Goal: Navigation & Orientation: Find specific page/section

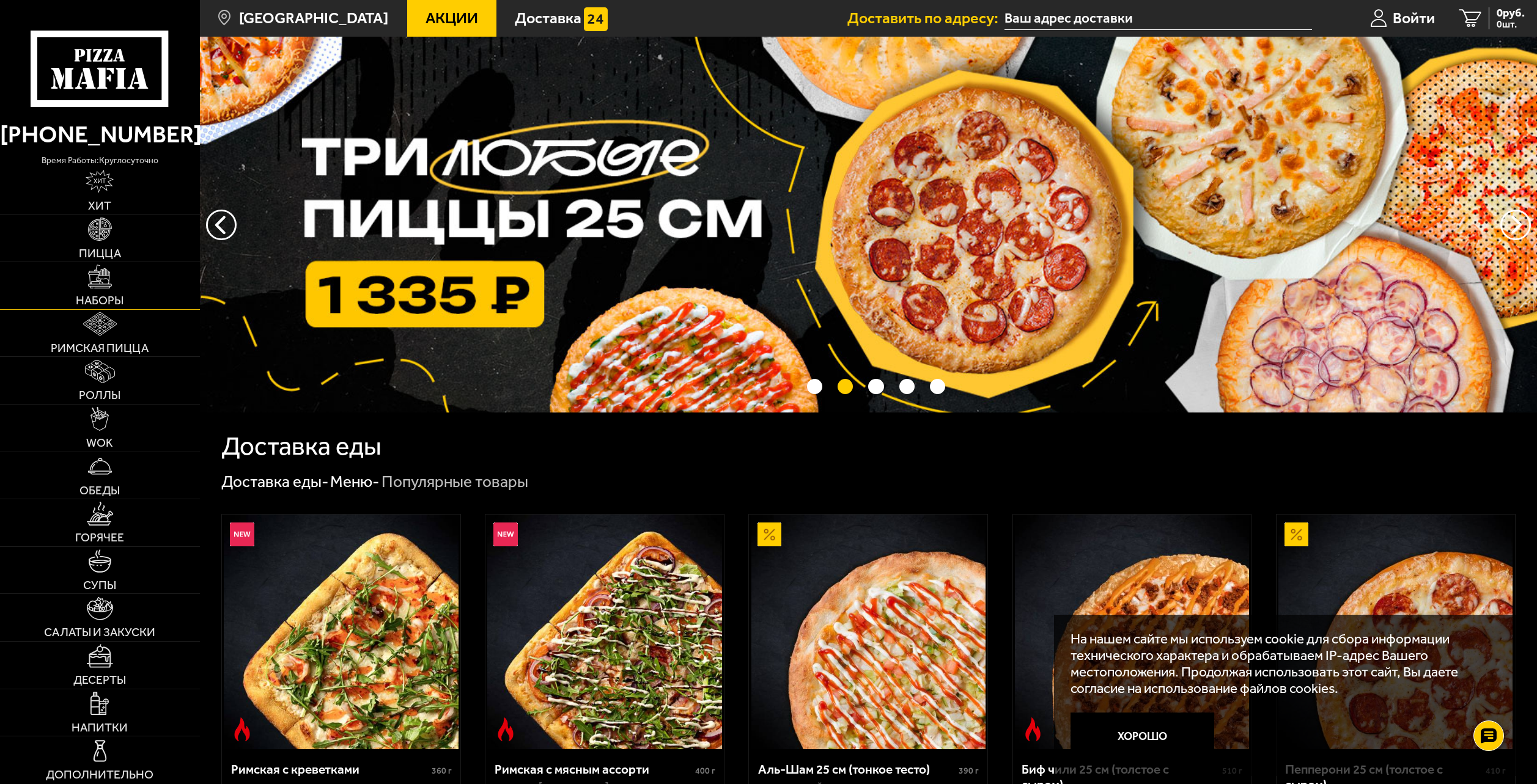
click at [114, 282] on link "Наборы" at bounding box center [100, 286] width 200 height 47
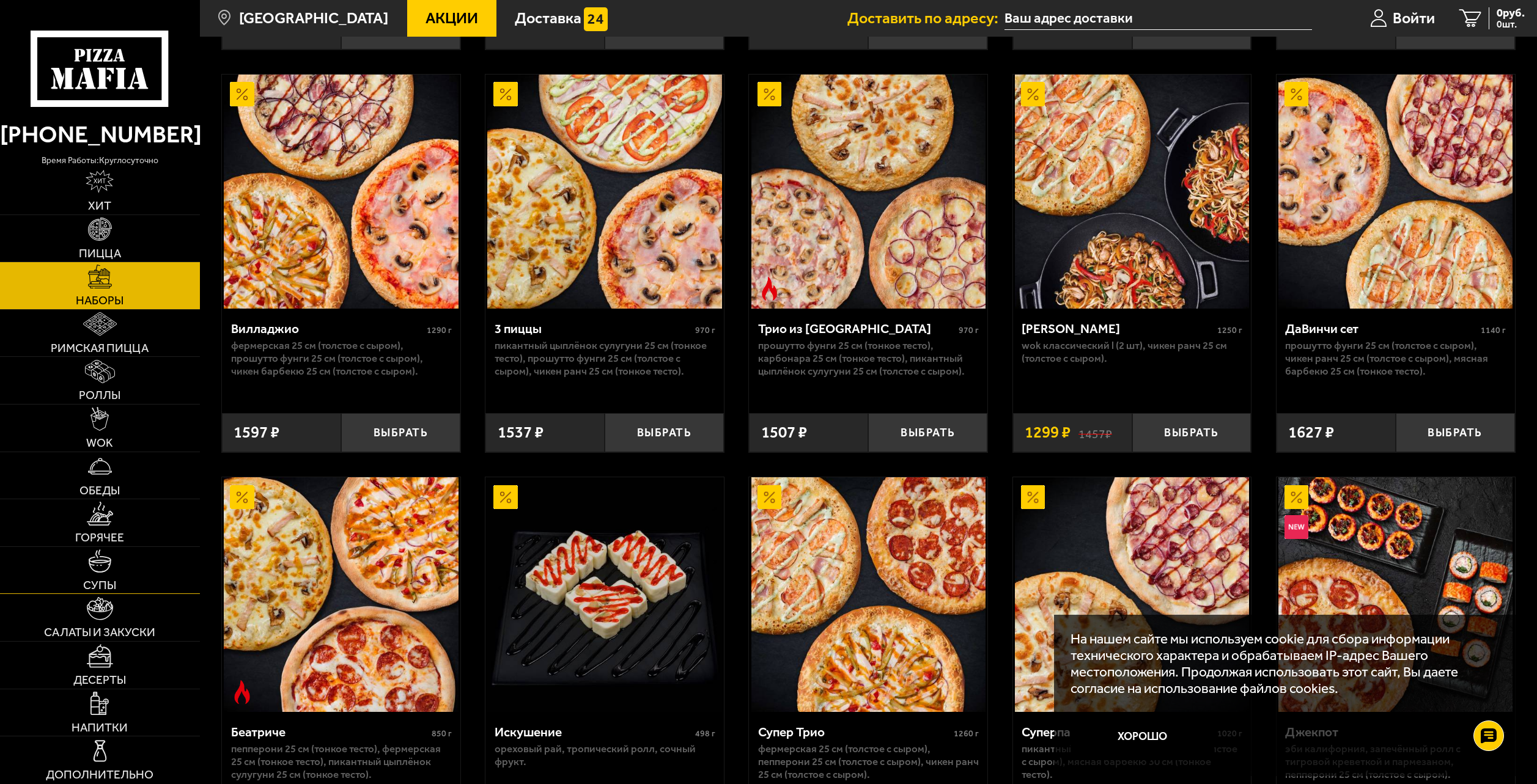
scroll to position [672, 0]
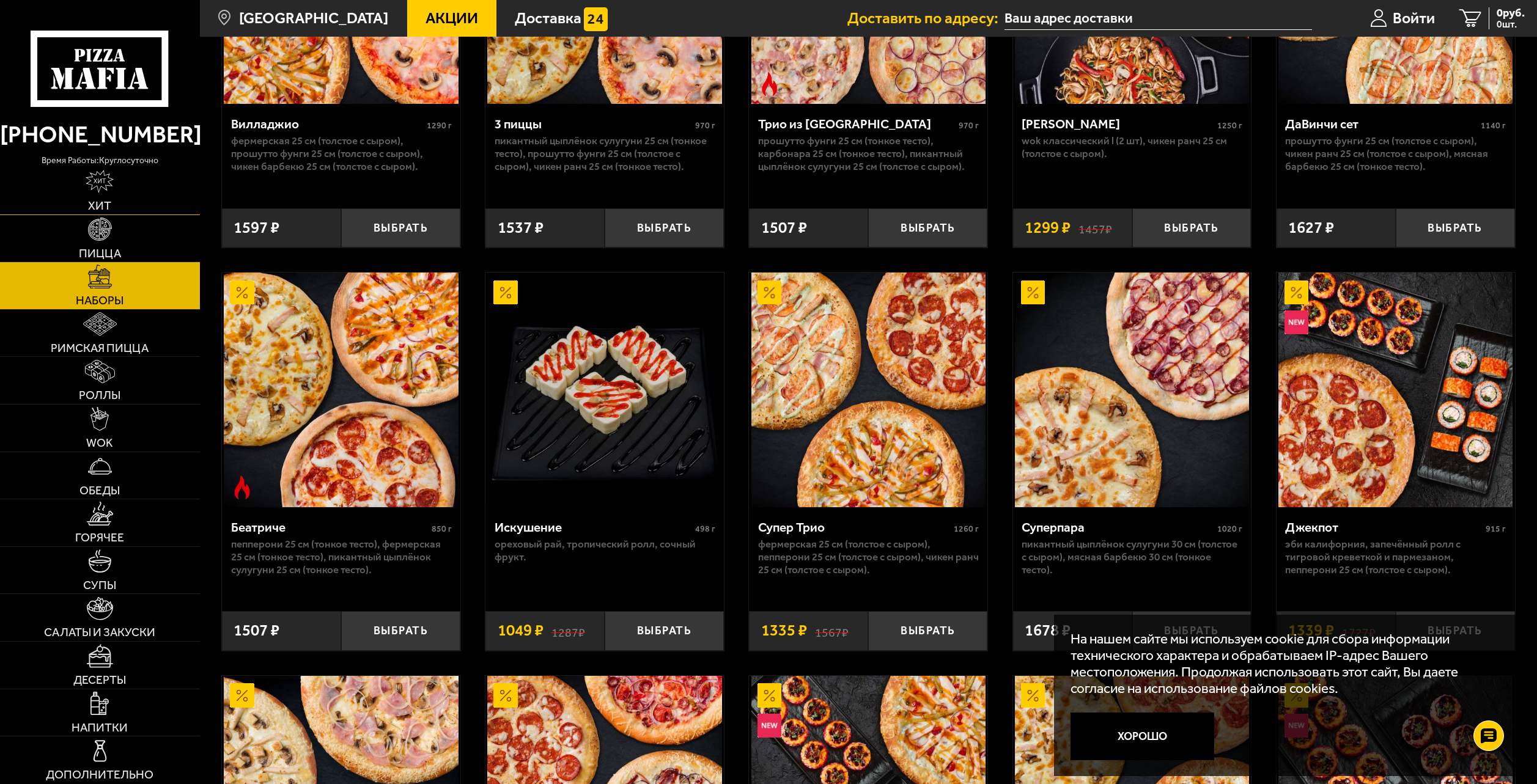
click at [111, 200] on span "Хит" at bounding box center [99, 206] width 23 height 11
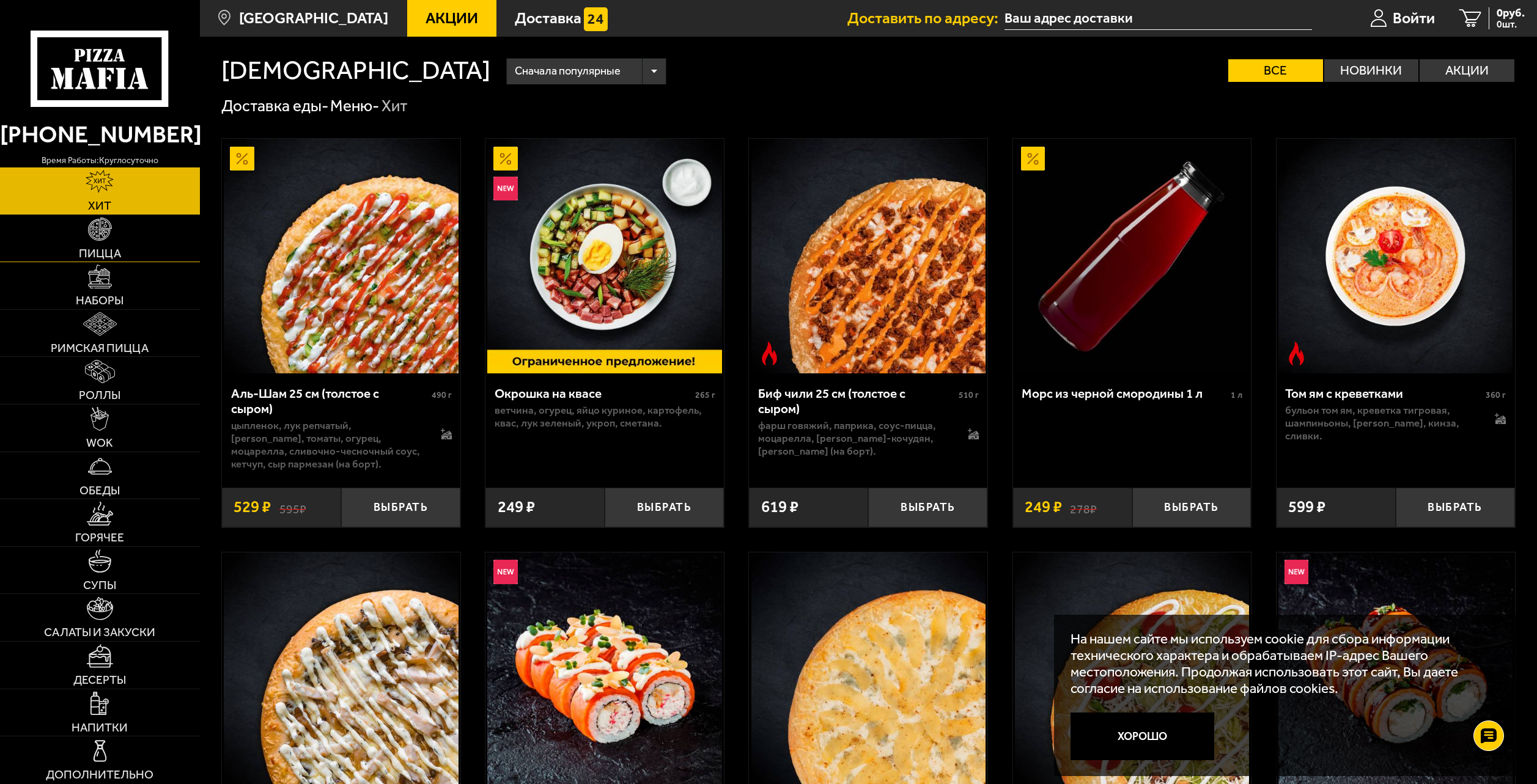
click at [115, 224] on link "Пицца" at bounding box center [100, 239] width 200 height 47
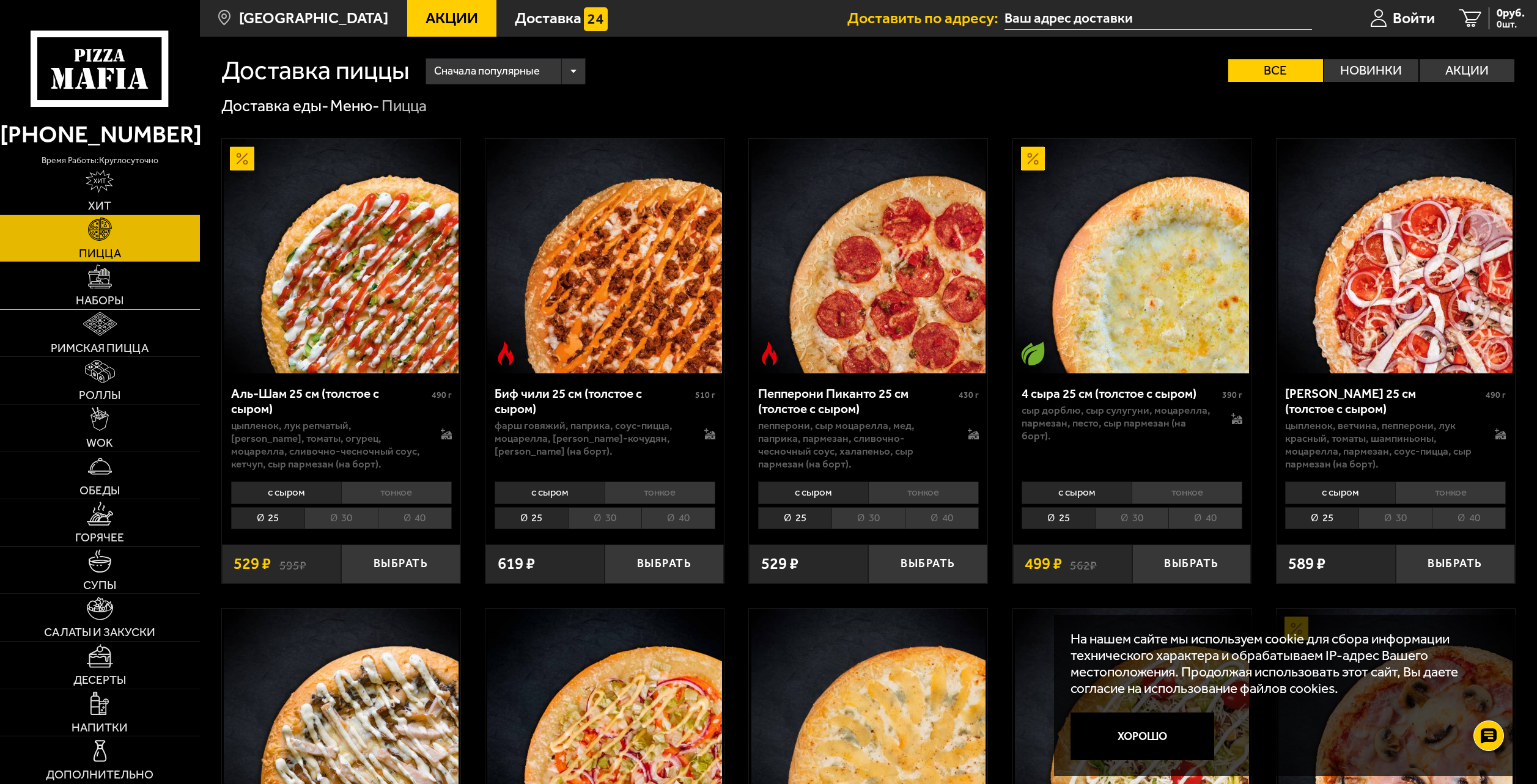
click at [107, 284] on img at bounding box center [99, 276] width 23 height 23
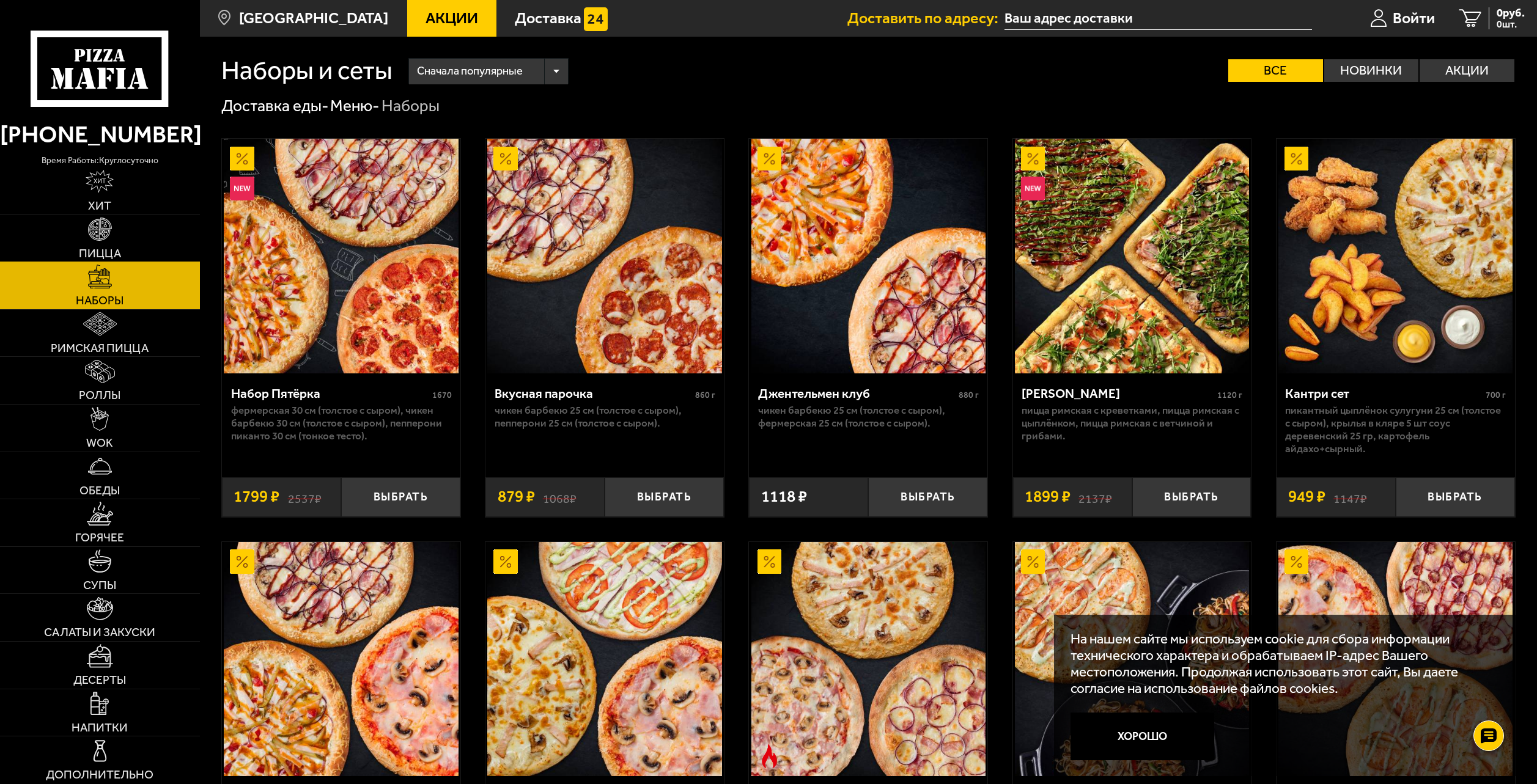
click at [109, 255] on span "Пицца" at bounding box center [100, 253] width 42 height 11
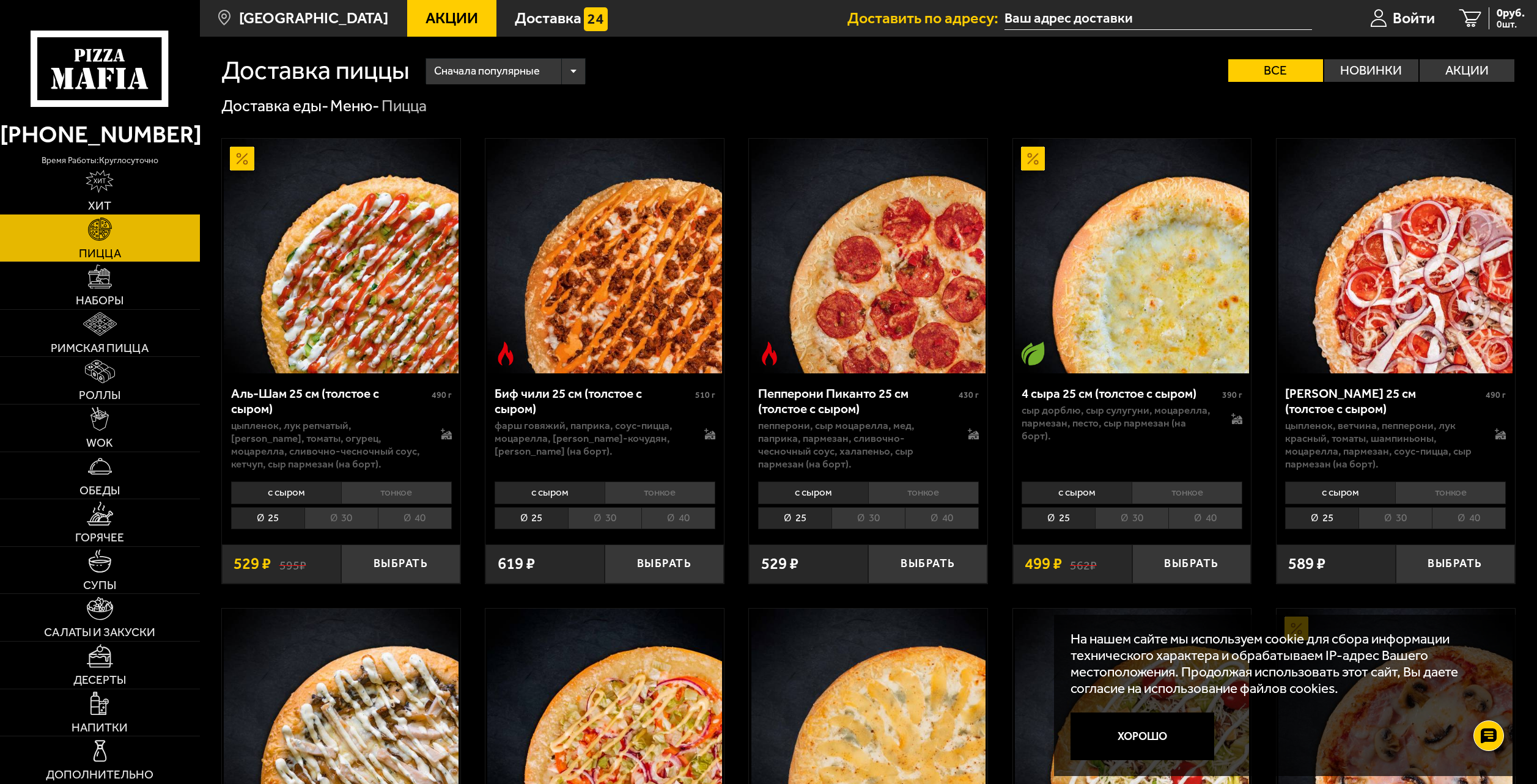
click at [129, 196] on link "Хит" at bounding box center [100, 191] width 200 height 47
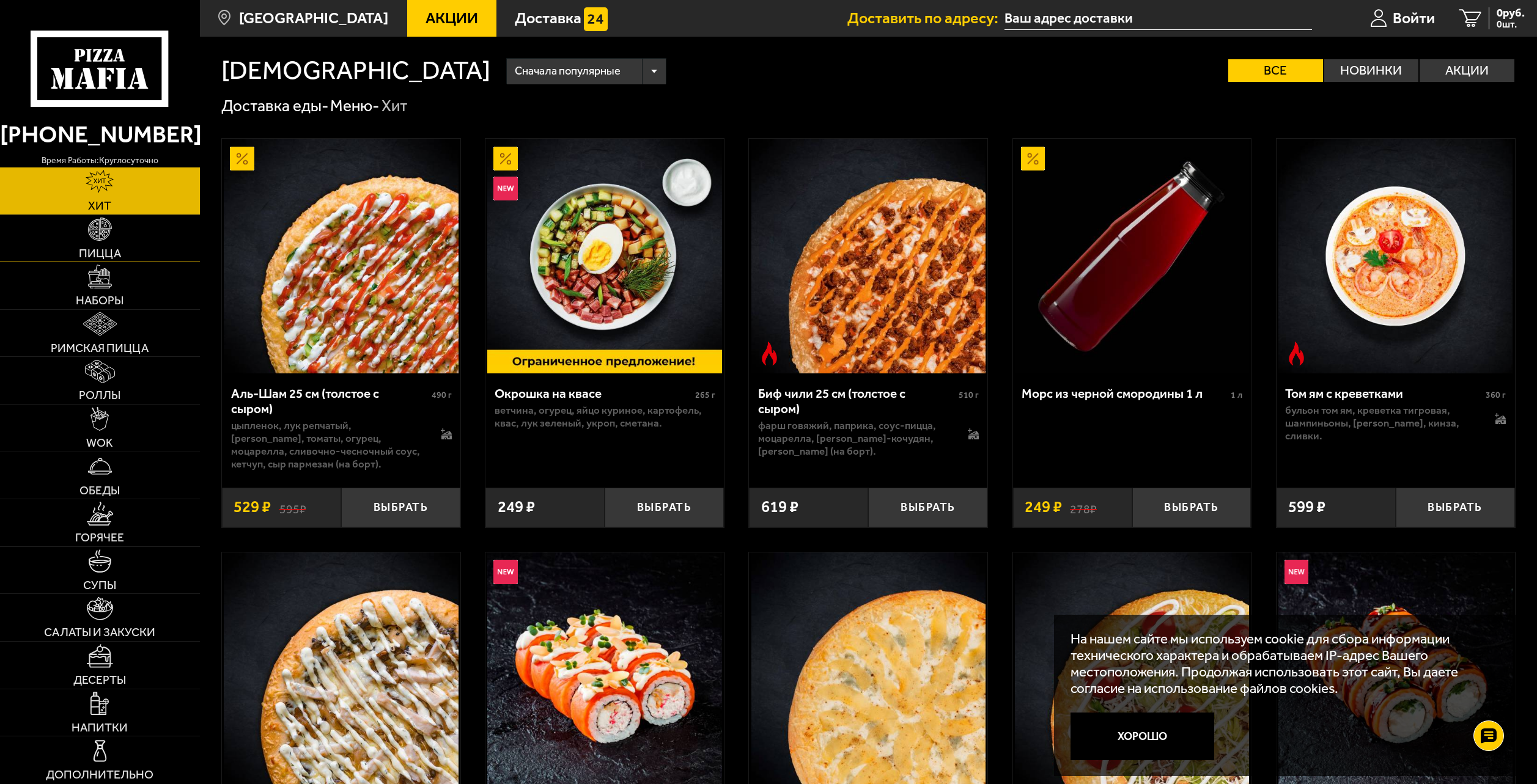
click at [121, 245] on link "Пицца" at bounding box center [100, 239] width 200 height 47
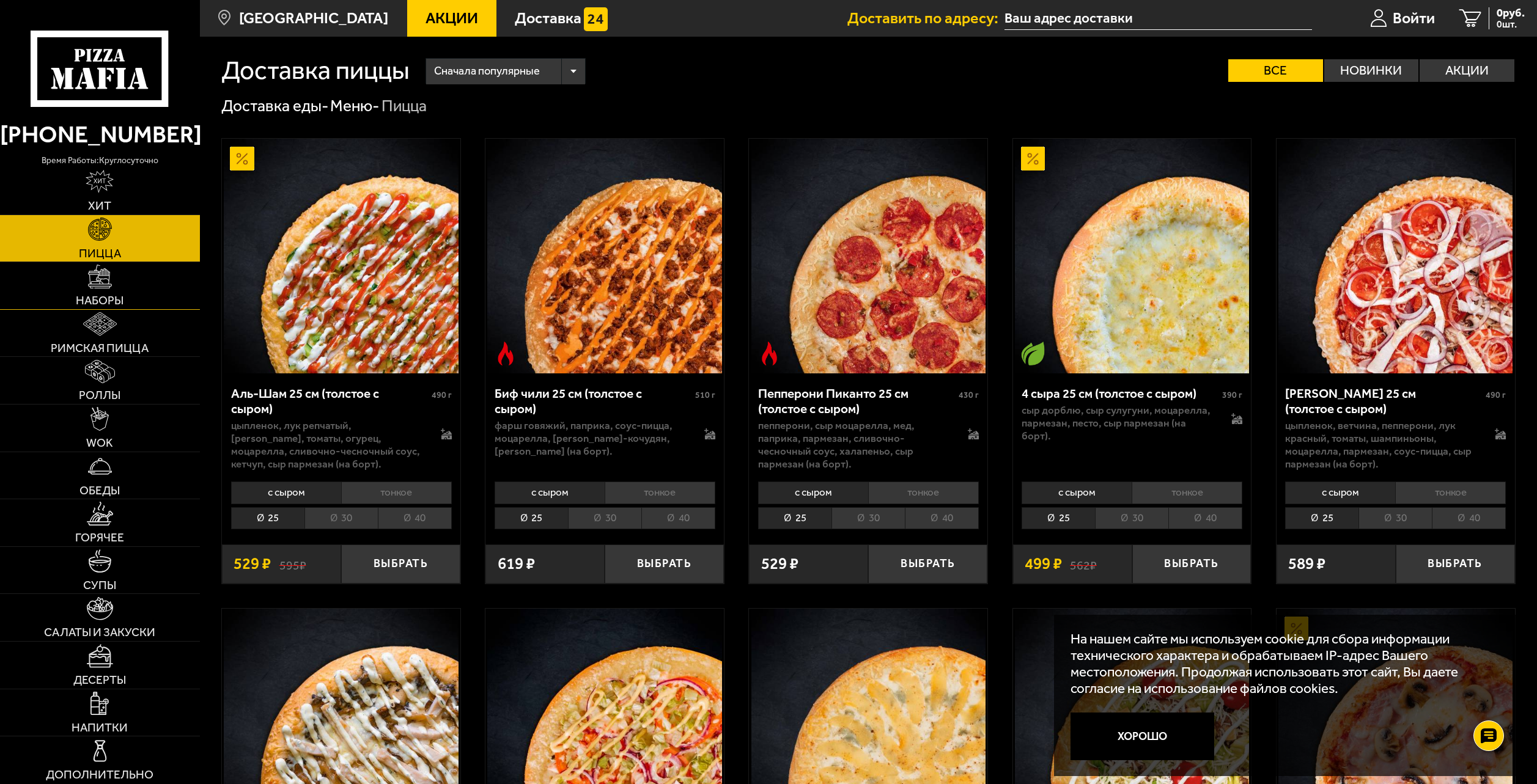
click at [128, 290] on link "Наборы" at bounding box center [100, 286] width 200 height 47
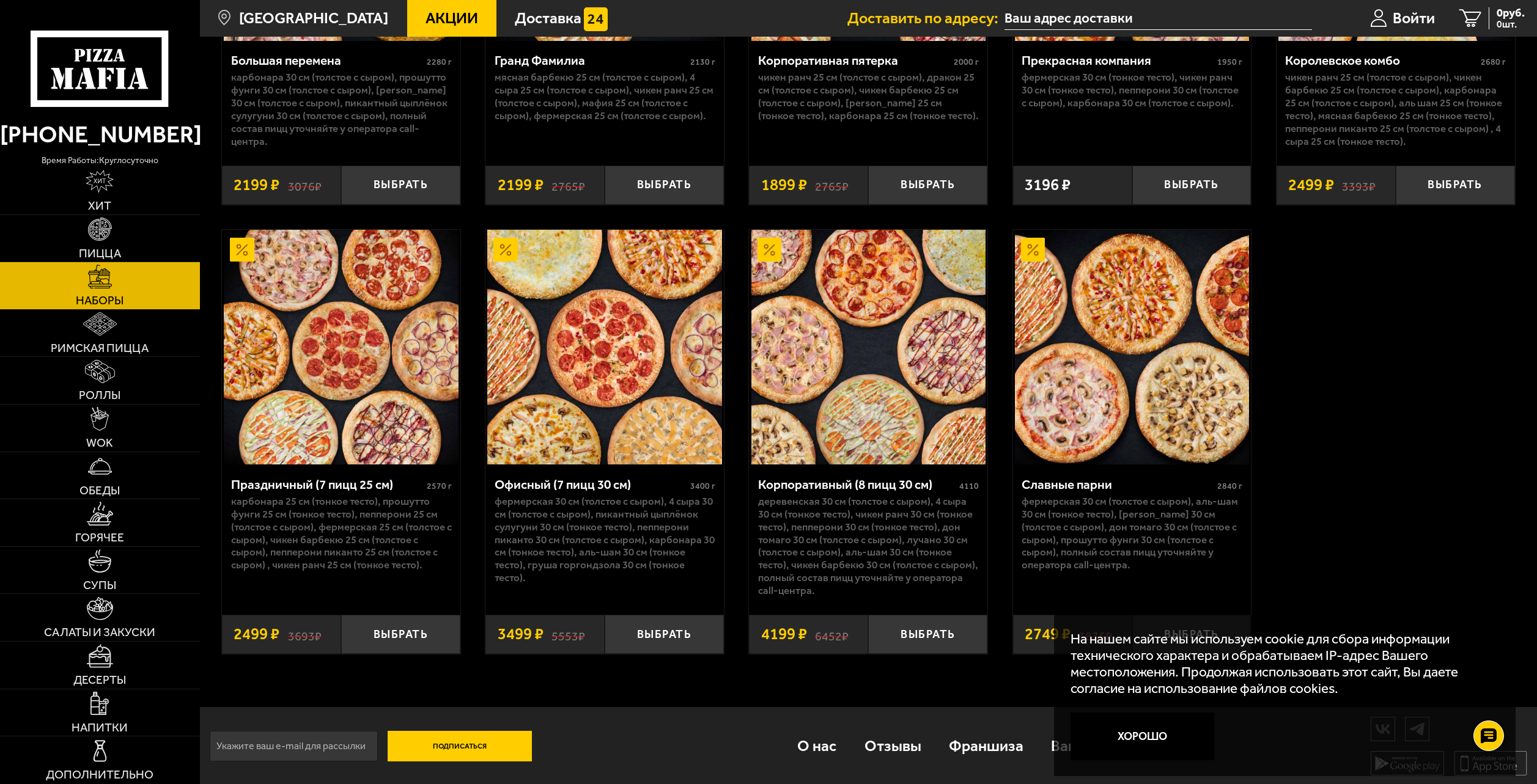
scroll to position [2363, 0]
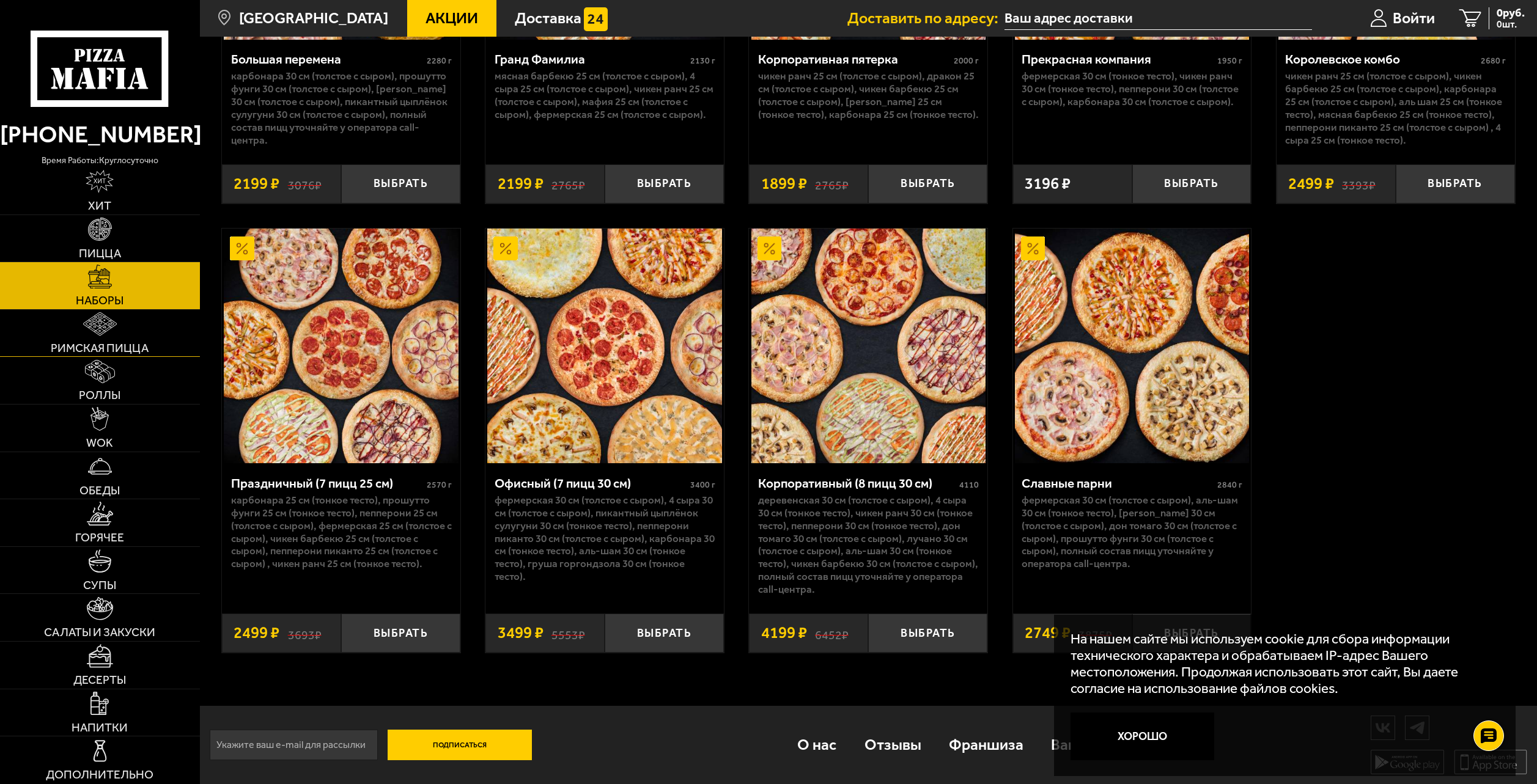
click at [147, 329] on link "Римская пицца" at bounding box center [100, 333] width 200 height 47
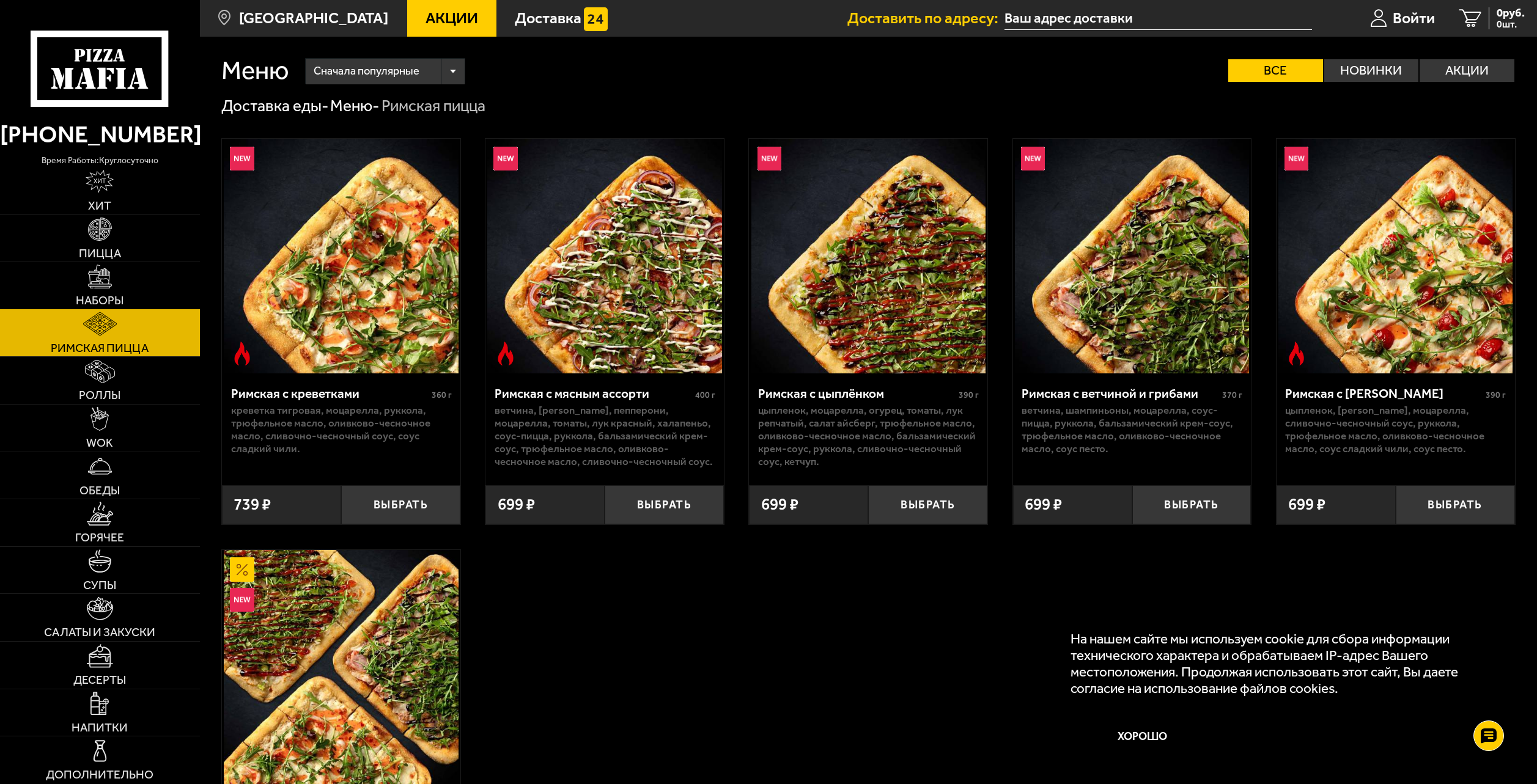
click at [110, 277] on img at bounding box center [99, 276] width 23 height 23
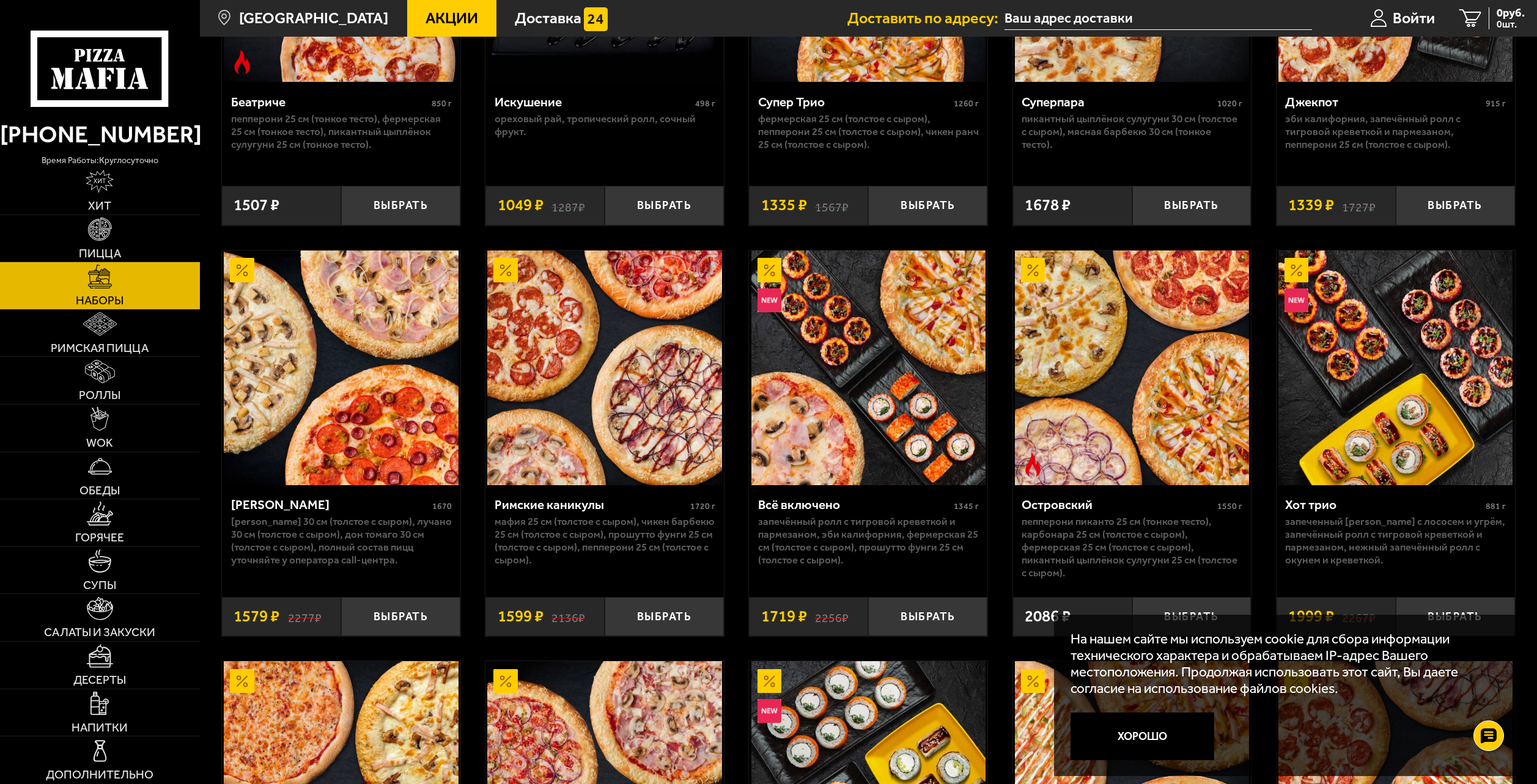
scroll to position [1100, 0]
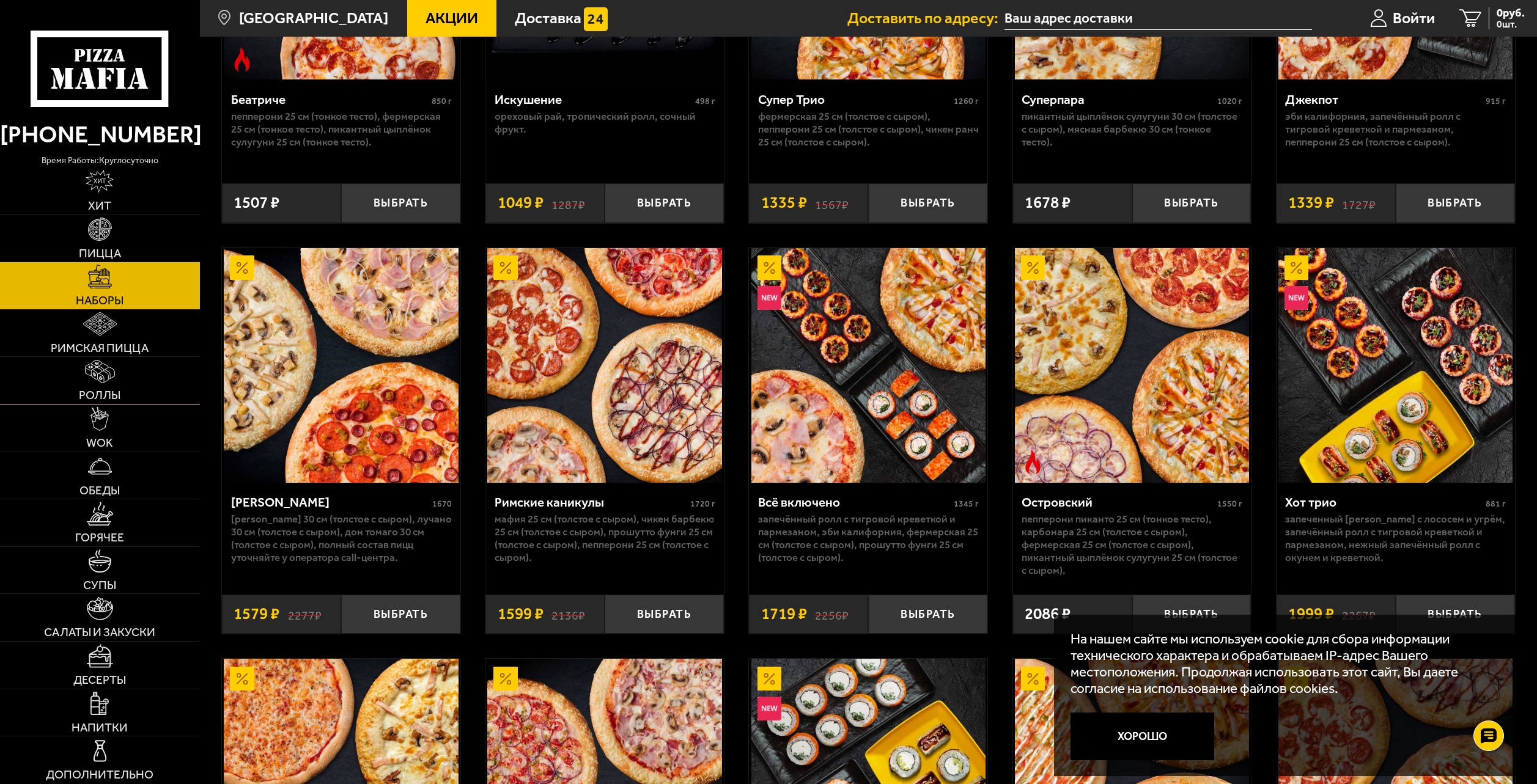
click at [123, 394] on link "Роллы" at bounding box center [100, 380] width 200 height 47
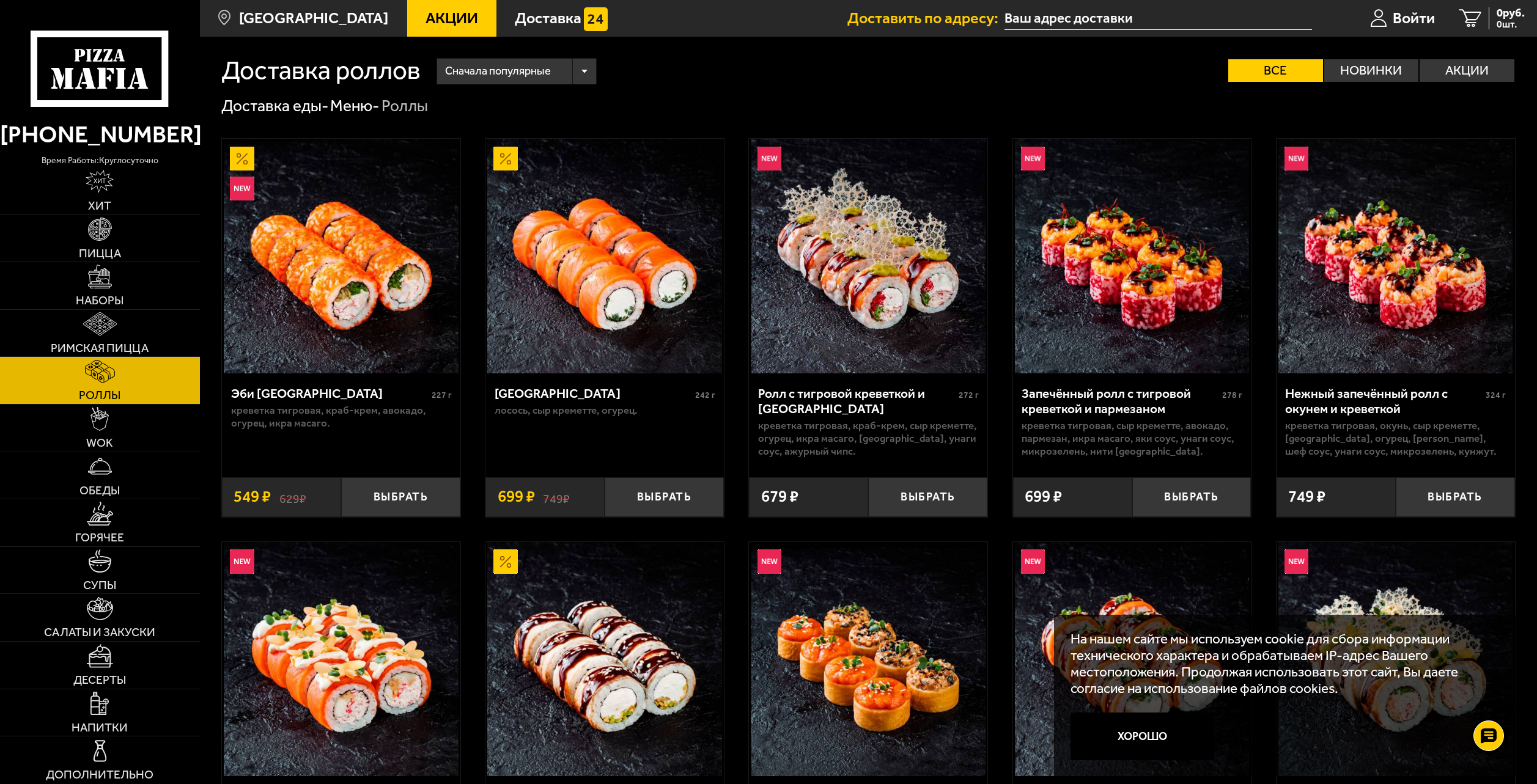
click at [444, 14] on span "Акции" at bounding box center [451, 18] width 53 height 15
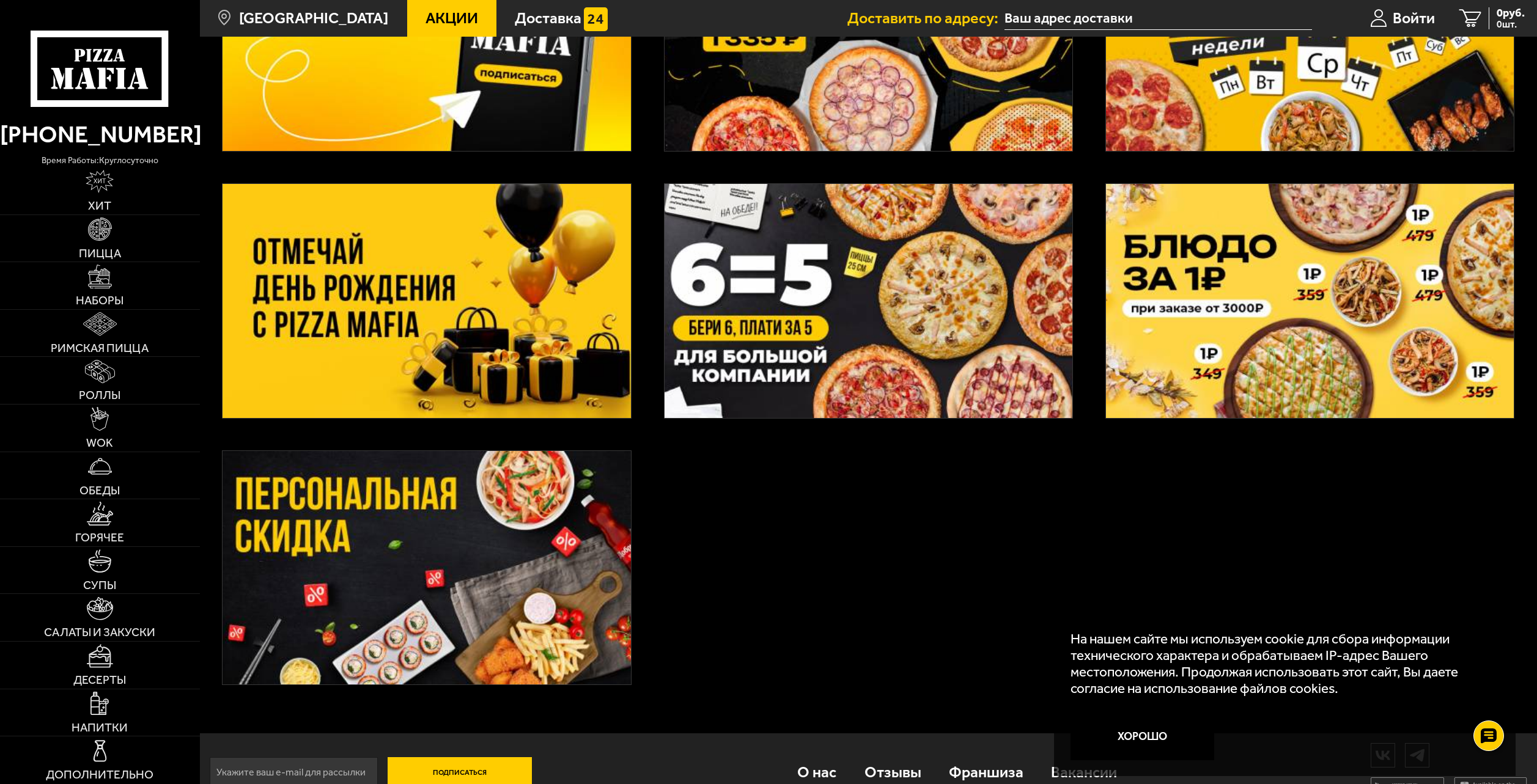
scroll to position [68, 0]
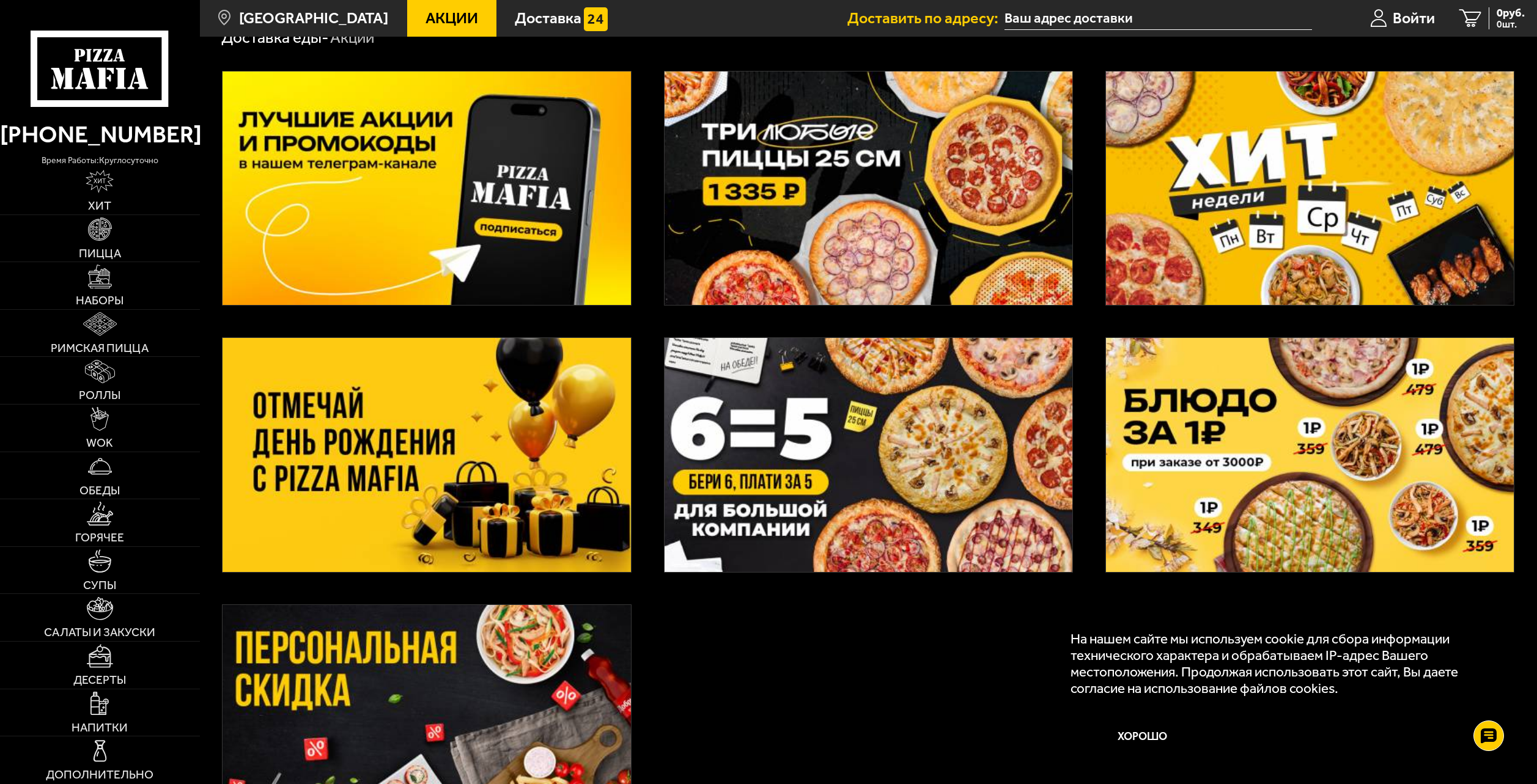
click at [1231, 222] on img at bounding box center [1310, 189] width 408 height 234
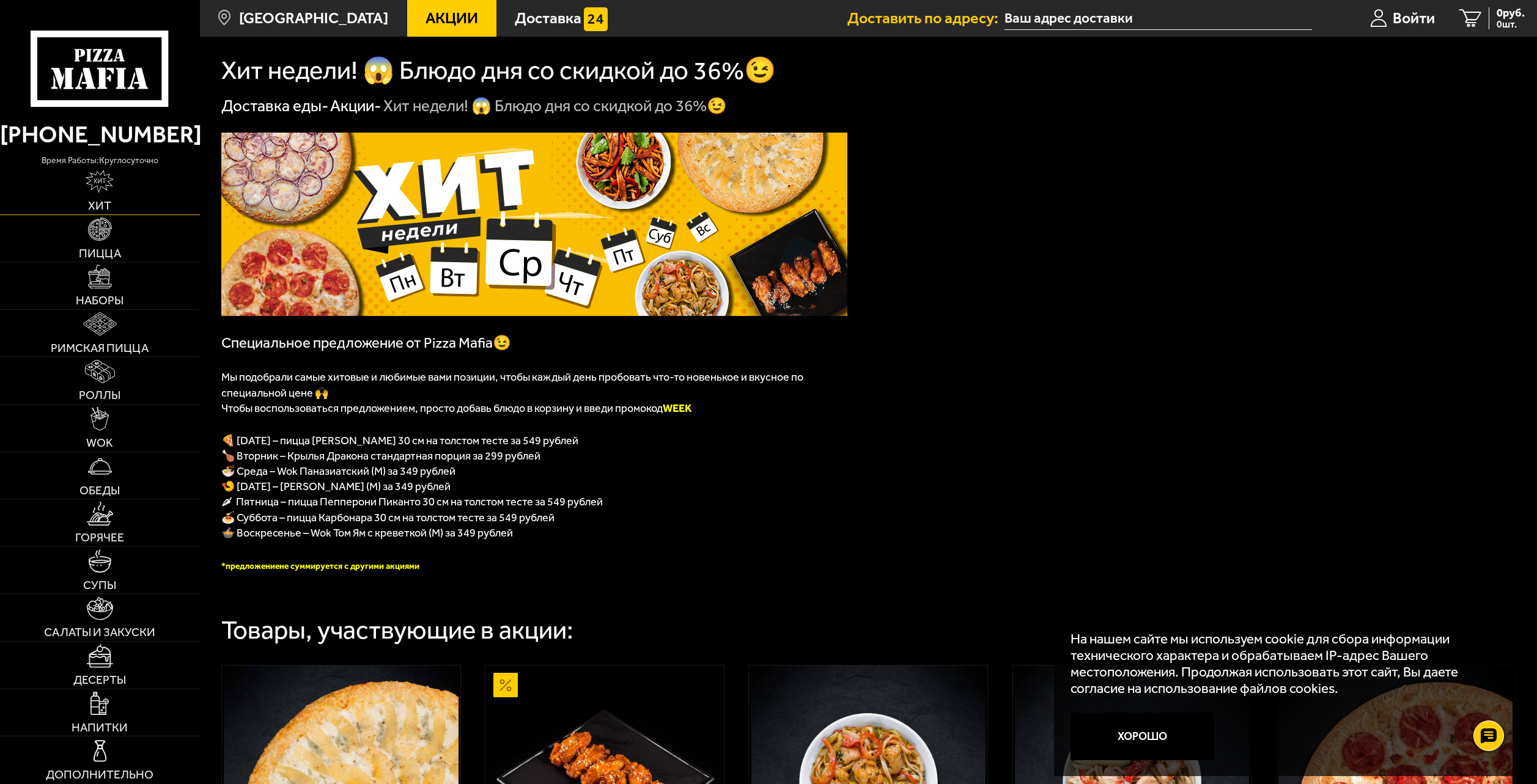
click at [109, 200] on span "Хит" at bounding box center [99, 206] width 23 height 11
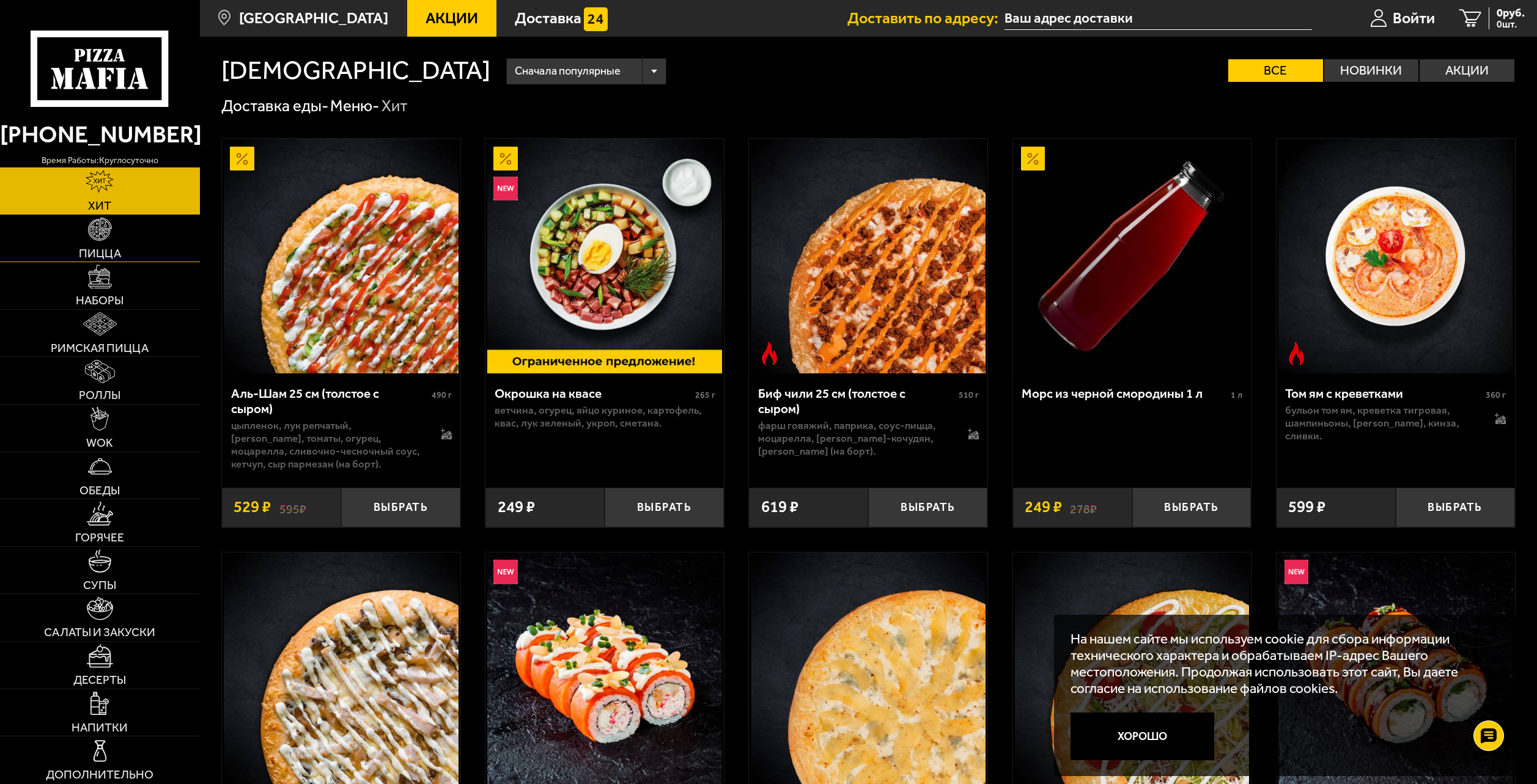
click at [106, 244] on link "Пицца" at bounding box center [100, 239] width 200 height 47
